Goal: Find specific page/section: Find specific page/section

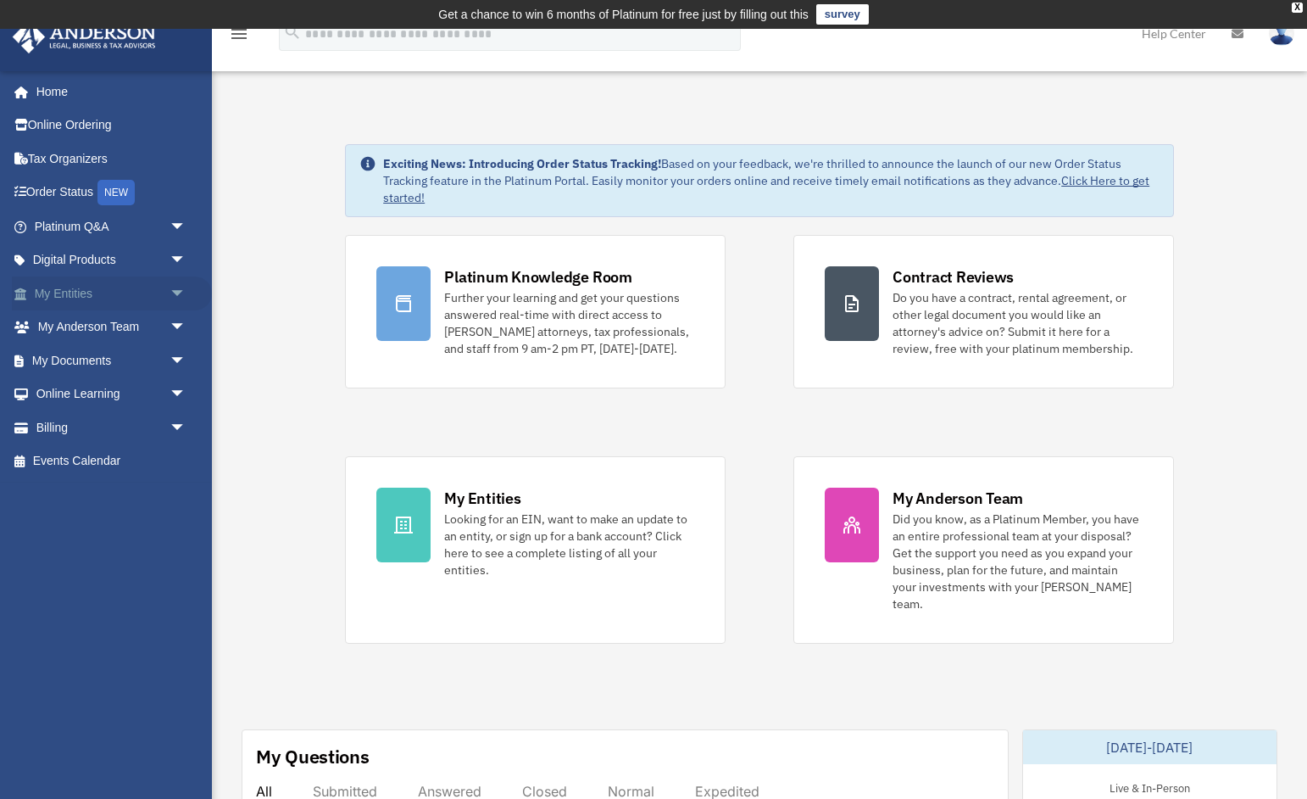
click at [176, 292] on span "arrow_drop_down" at bounding box center [187, 293] width 34 height 35
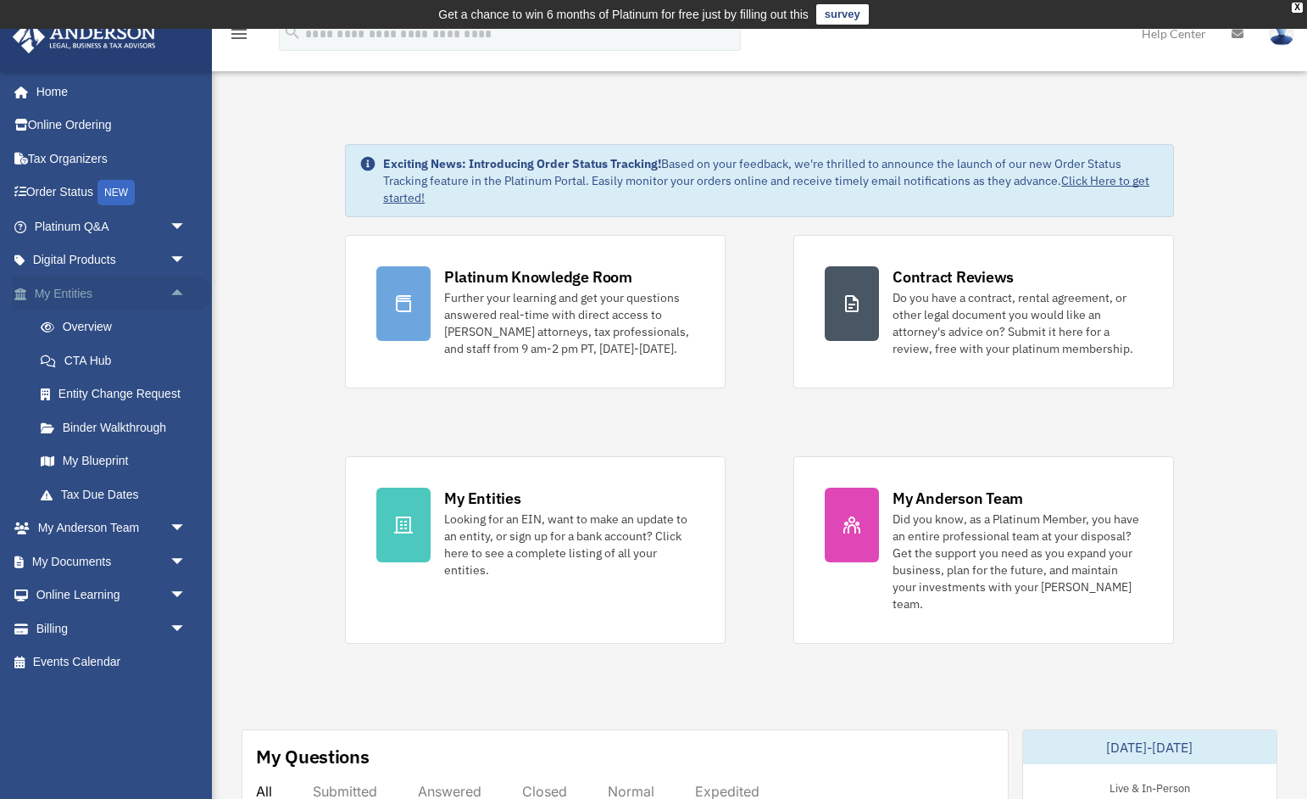
click at [176, 292] on span "arrow_drop_up" at bounding box center [187, 293] width 34 height 35
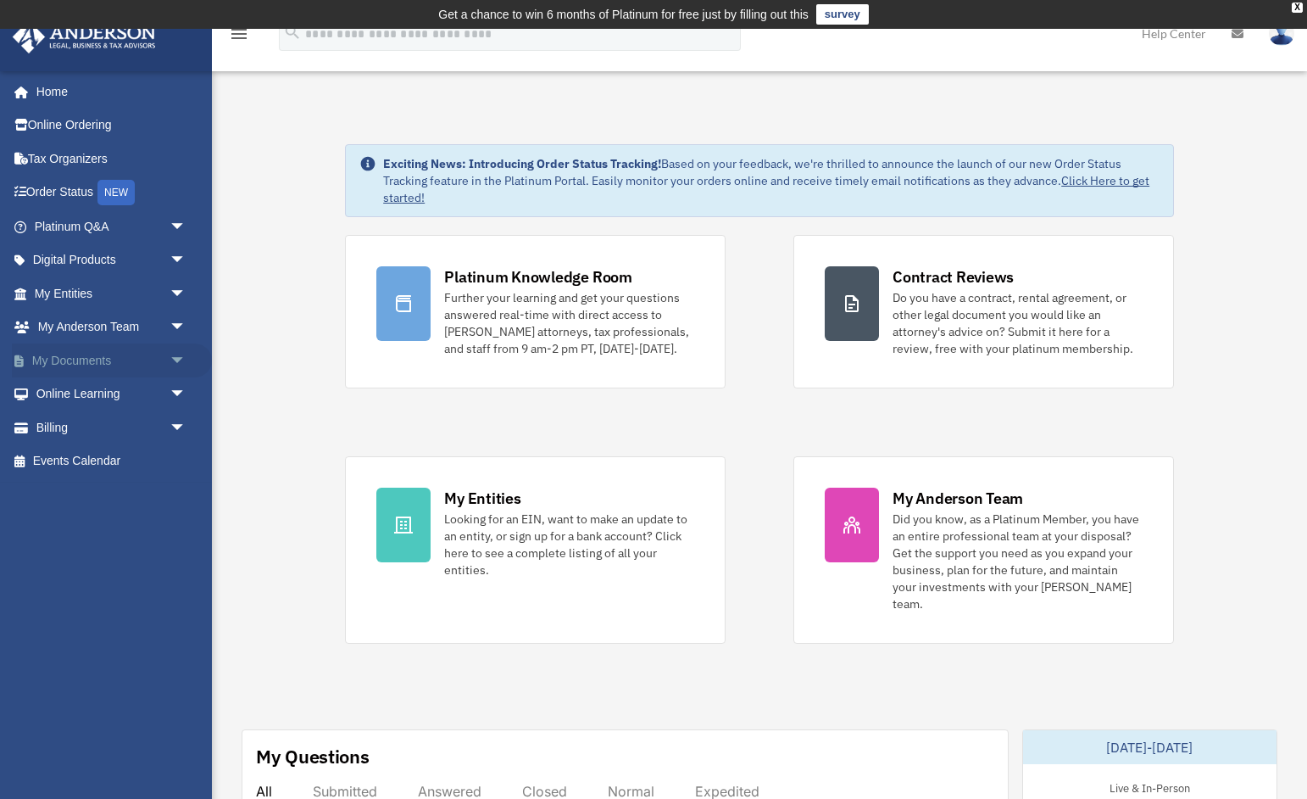
click at [176, 353] on span "arrow_drop_down" at bounding box center [187, 360] width 34 height 35
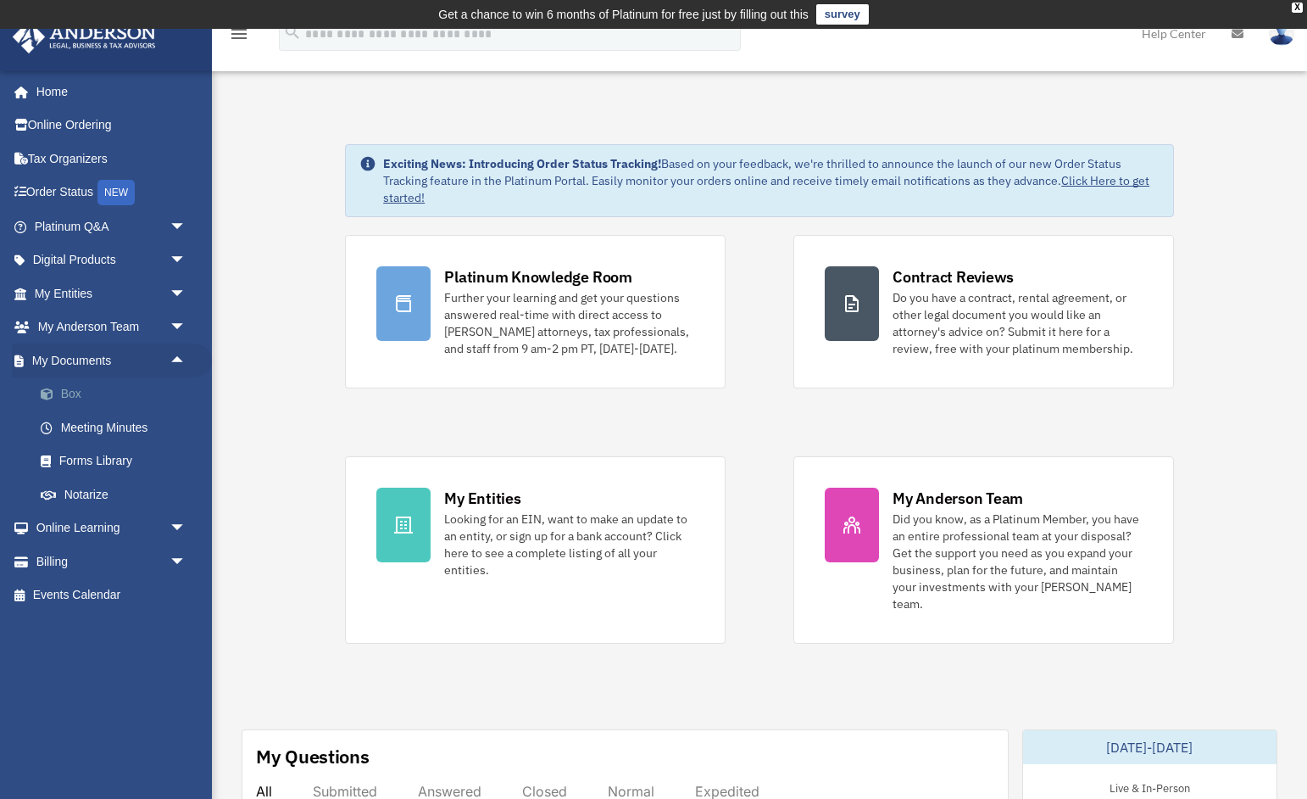
click at [65, 387] on link "Box" at bounding box center [118, 394] width 188 height 34
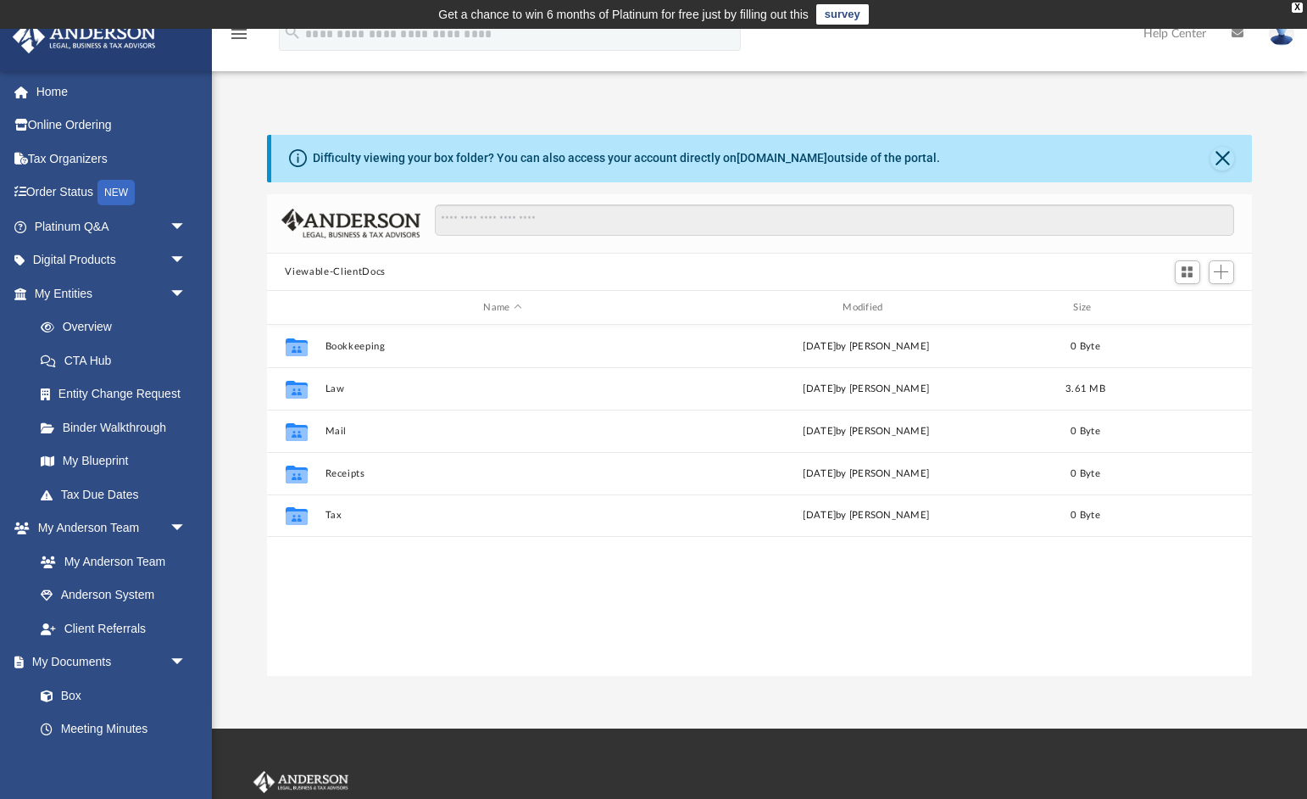
scroll to position [386, 986]
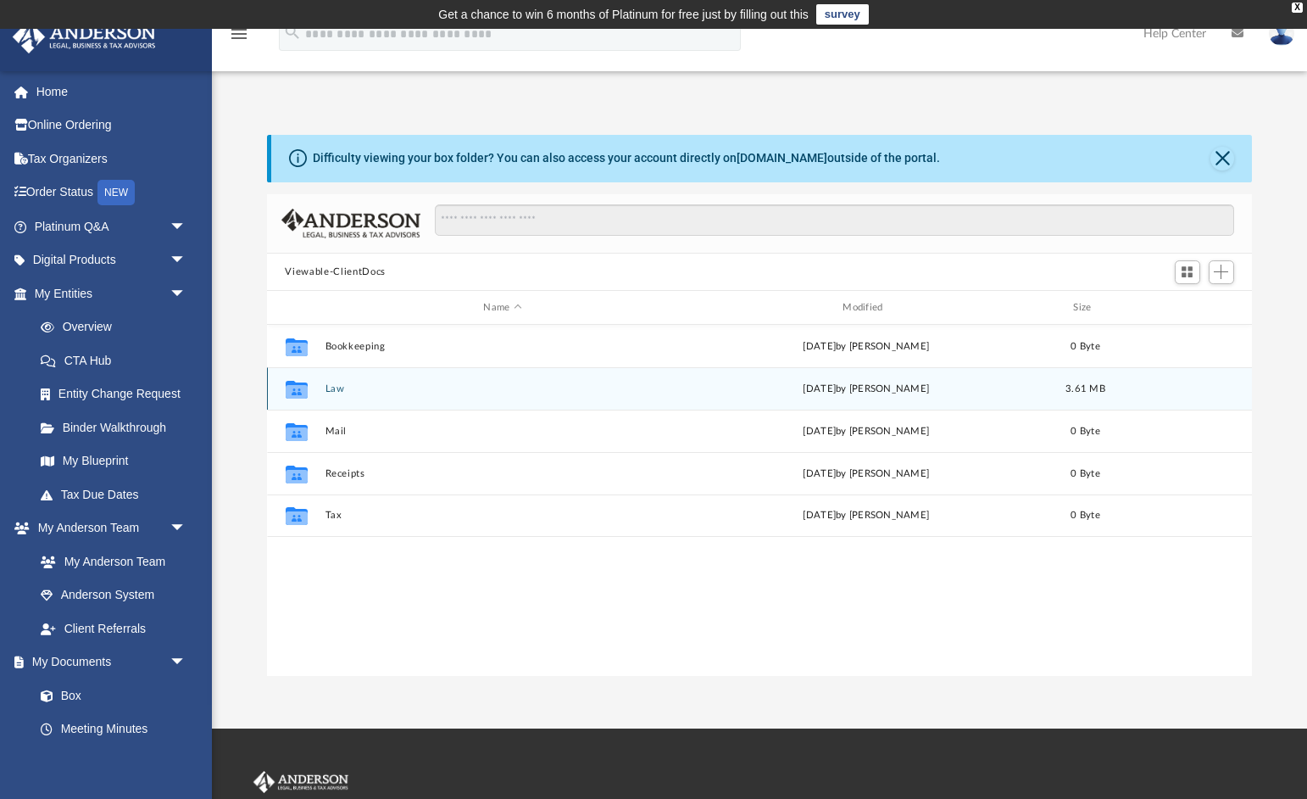
click at [331, 383] on button "Law" at bounding box center [503, 388] width 356 height 11
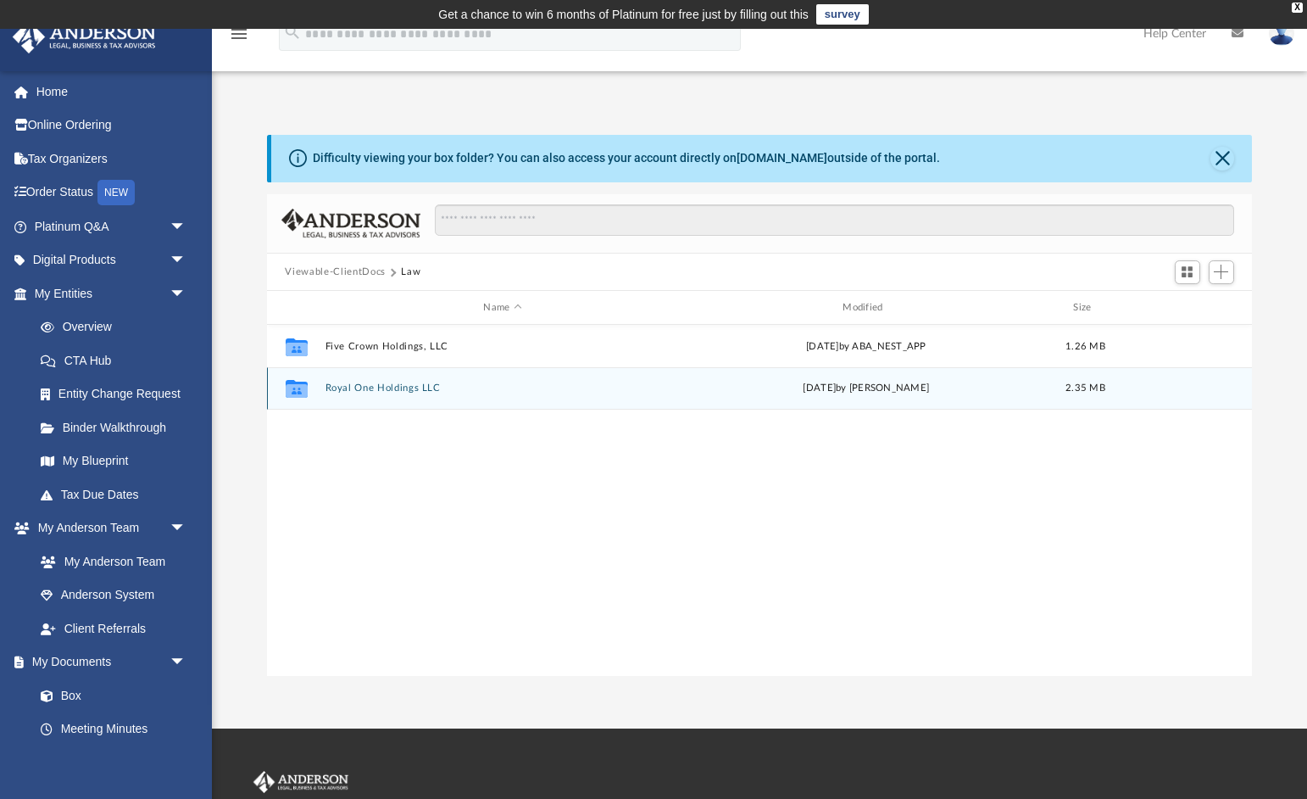
click at [345, 387] on button "Royal One Holdings LLC" at bounding box center [503, 388] width 356 height 11
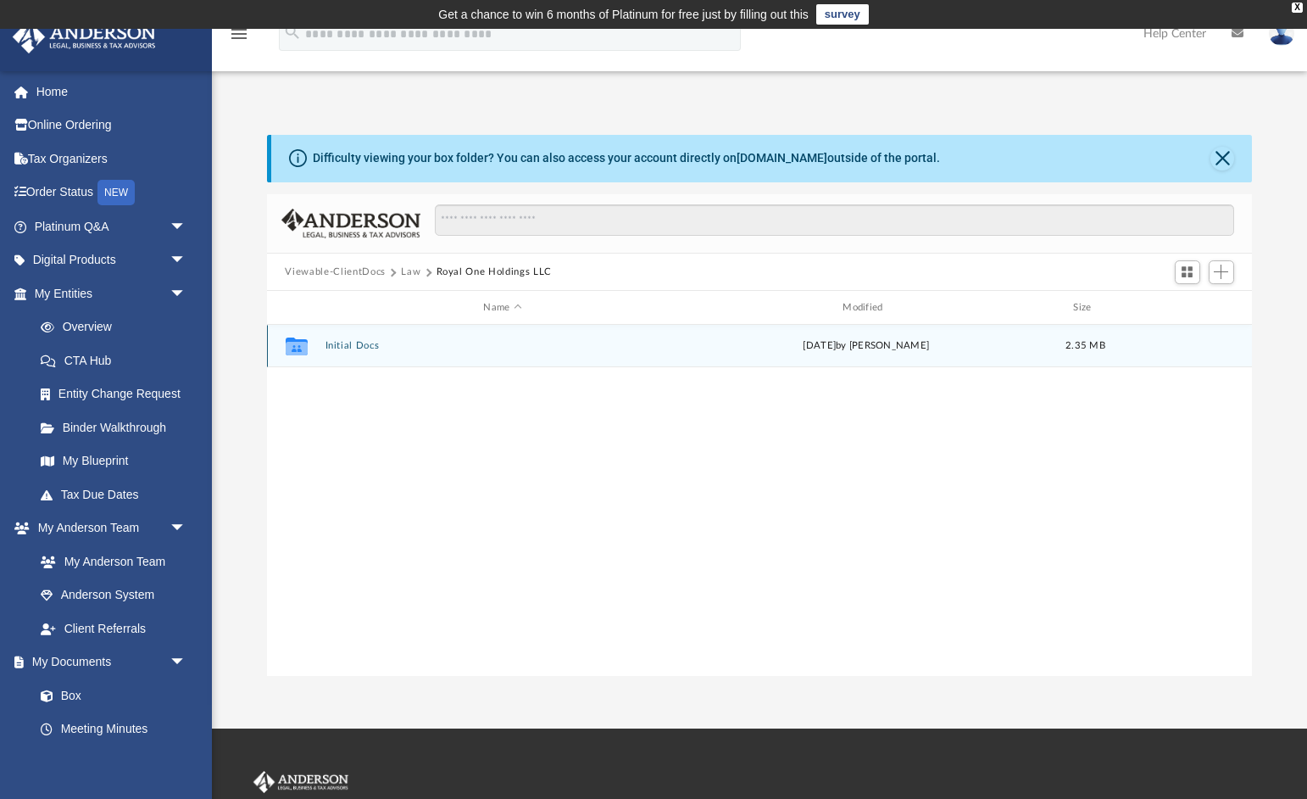
click at [372, 350] on button "Initial Docs" at bounding box center [503, 346] width 356 height 11
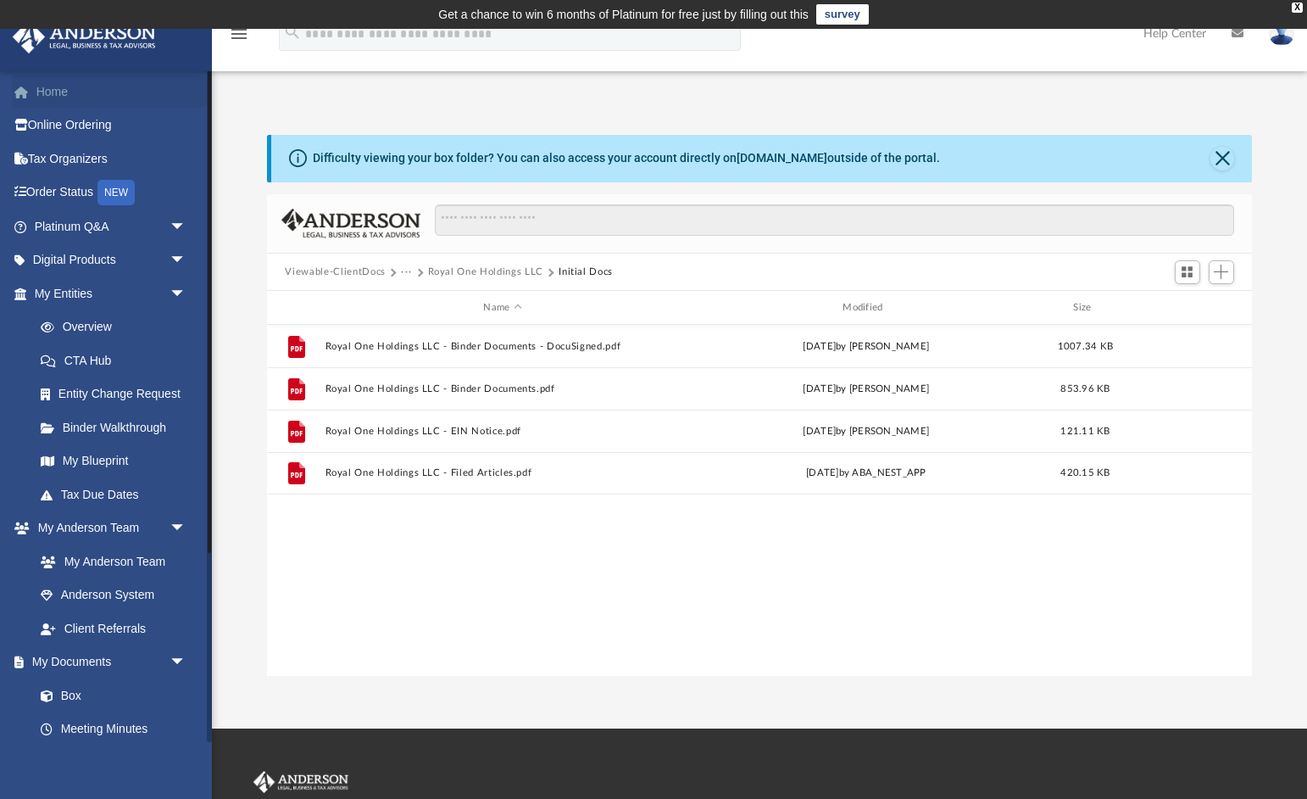
click at [62, 96] on link "Home" at bounding box center [112, 92] width 200 height 34
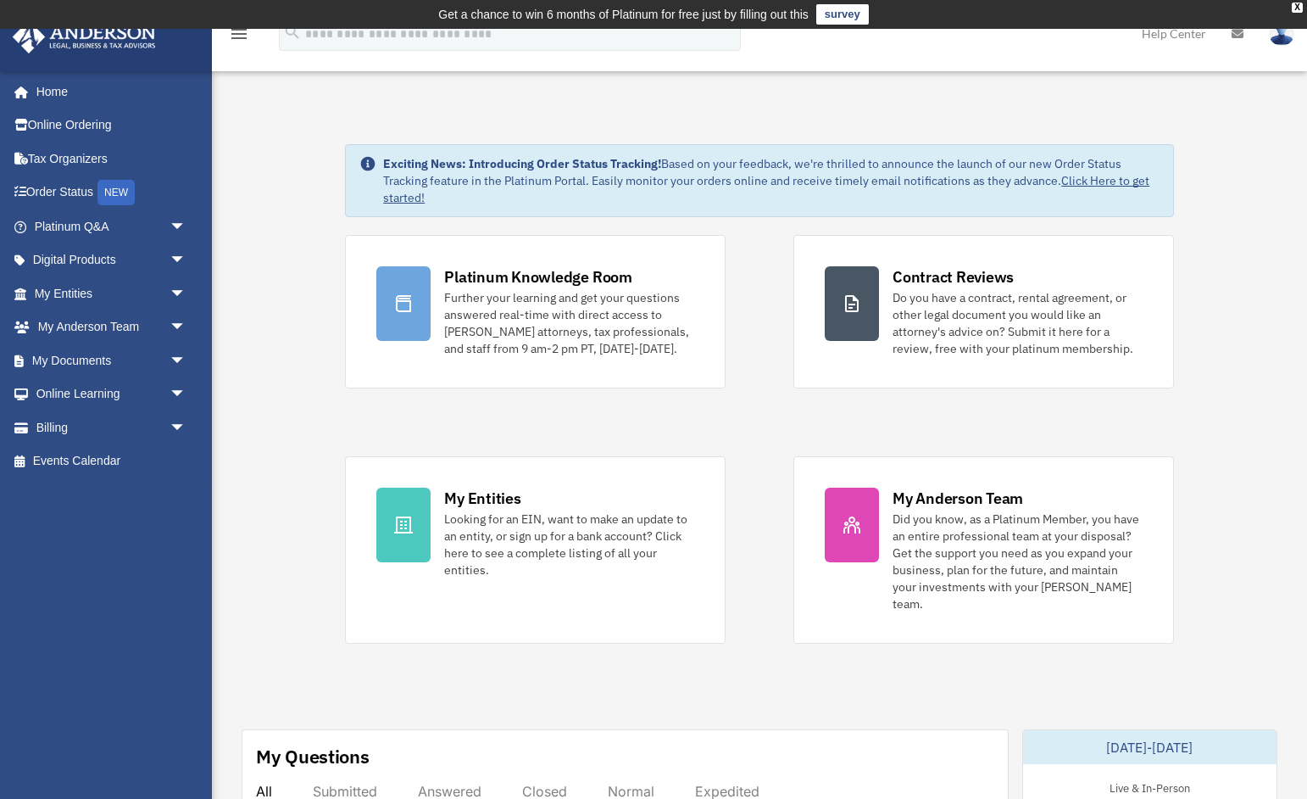
click at [758, 426] on div "Platinum Knowledge Room Further your learning and get your questions answered r…" at bounding box center [759, 439] width 829 height 409
click at [56, 86] on link "Home" at bounding box center [112, 92] width 200 height 34
click at [966, 424] on div "Platinum Knowledge Room Further your learning and get your questions answered r…" at bounding box center [759, 439] width 829 height 409
click at [774, 428] on div "Platinum Knowledge Room Further your learning and get your questions answered r…" at bounding box center [759, 439] width 829 height 409
